Goal: Task Accomplishment & Management: Manage account settings

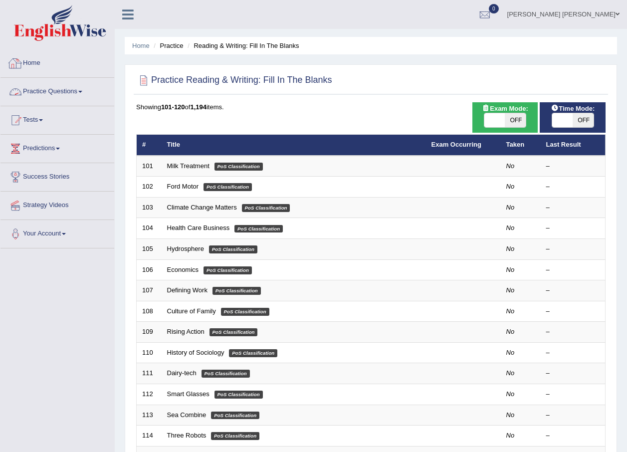
click at [31, 66] on link "Home" at bounding box center [57, 61] width 114 height 25
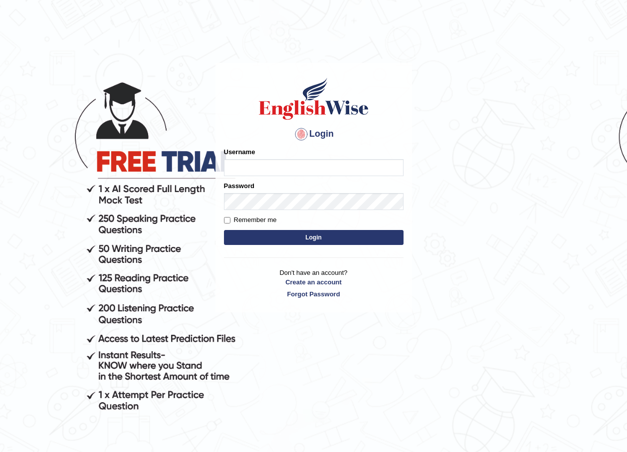
click at [236, 167] on input "Username" at bounding box center [314, 167] width 180 height 17
type input "maratais_parramatta"
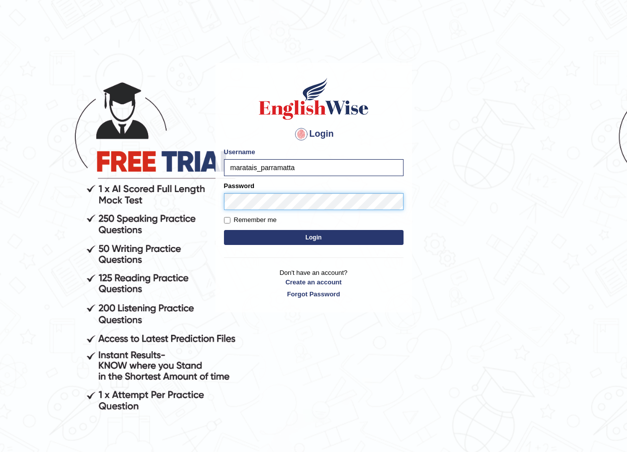
click at [224, 230] on button "Login" at bounding box center [314, 237] width 180 height 15
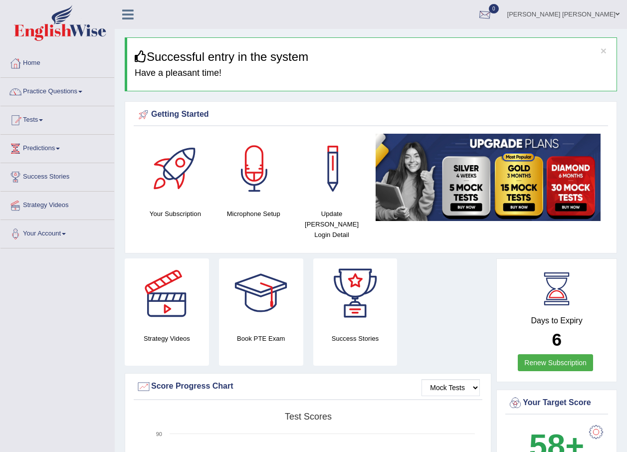
drag, startPoint x: 595, startPoint y: 9, endPoint x: 590, endPoint y: 17, distance: 9.4
click at [595, 9] on link "[PERSON_NAME] [PERSON_NAME]" at bounding box center [563, 13] width 127 height 26
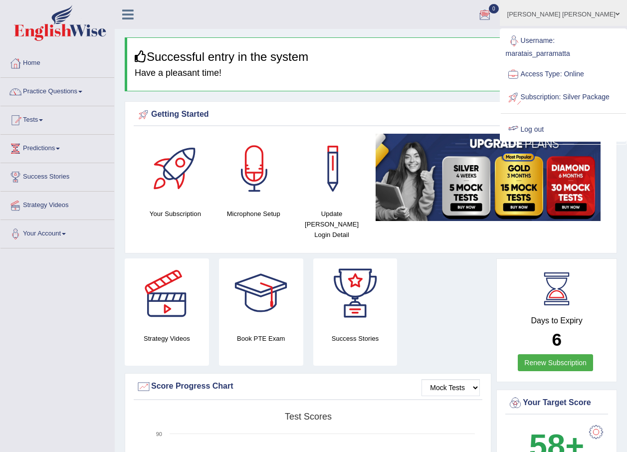
click at [554, 138] on link "Log out" at bounding box center [563, 129] width 125 height 23
